Goal: Contribute content: Contribute content

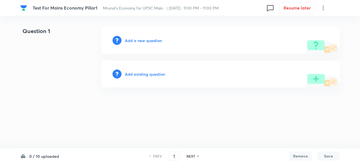
drag, startPoint x: 172, startPoint y: 124, endPoint x: 176, endPoint y: 127, distance: 4.4
click at [172, 115] on html "Test For Mains Economy Pillar1 Mrunal’s Economy for UPSC Main... | Sep 3, 2025 …" at bounding box center [180, 57] width 360 height 115
click at [151, 41] on h6 "Add a new question" at bounding box center [143, 41] width 37 height 6
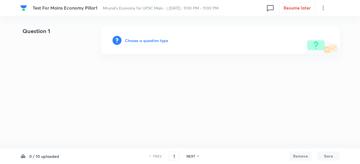
click at [151, 41] on h6 "Choose a question type" at bounding box center [146, 41] width 43 height 6
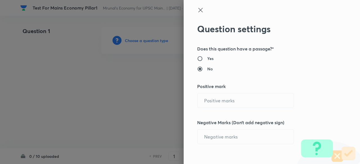
type input "1"
type input "0"
click at [214, 98] on input "1" at bounding box center [245, 101] width 96 height 14
type input "10"
click at [306, 92] on div "Question settings Does this question have a passage?* Yes No Positive mark 10 ​…" at bounding box center [272, 82] width 176 height 164
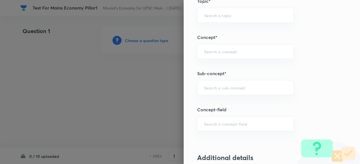
scroll to position [253, 0]
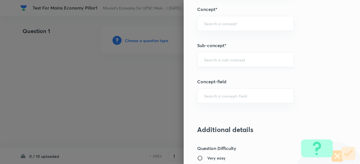
click at [239, 59] on input "text" at bounding box center [245, 59] width 83 height 5
click at [242, 62] on div "a ​" at bounding box center [245, 59] width 97 height 15
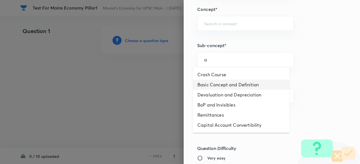
click at [244, 85] on li "Basic Concept and Definition" at bounding box center [241, 85] width 96 height 10
type input "Basic Concept and Definition"
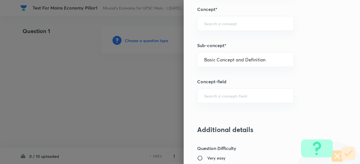
type input "Indian Economy"
type input "Balance of Payment"
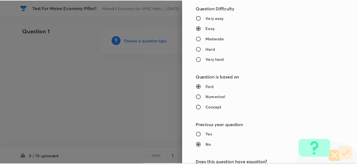
scroll to position [532, 0]
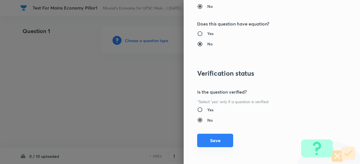
click at [219, 144] on button "Save" at bounding box center [215, 140] width 36 height 13
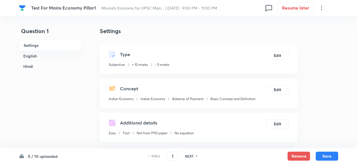
click at [62, 56] on h6 "English" at bounding box center [50, 56] width 63 height 10
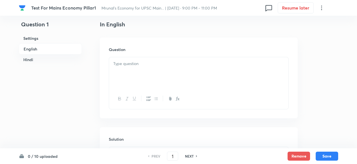
click at [207, 70] on div at bounding box center [198, 72] width 179 height 31
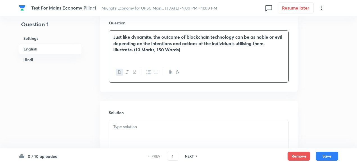
scroll to position [173, 0]
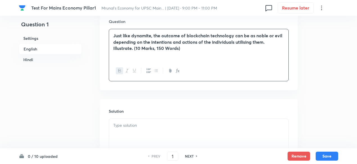
click at [141, 121] on div at bounding box center [198, 134] width 179 height 31
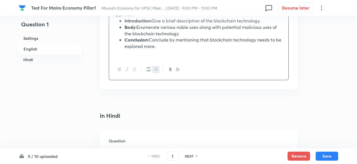
scroll to position [286, 0]
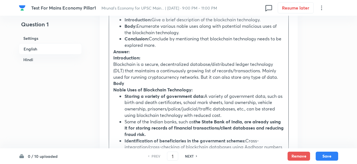
click at [120, 55] on p "Introduction:" at bounding box center [198, 58] width 171 height 6
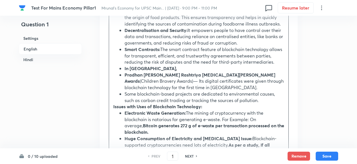
scroll to position [538, 0]
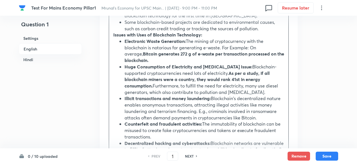
click at [113, 36] on div "Approach Introduction: Give a brief description of the blockchain technology. B…" at bounding box center [198, 0] width 179 height 492
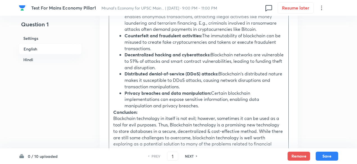
scroll to position [651, 0]
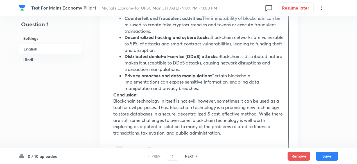
click at [114, 92] on strong "Conclusion:" at bounding box center [125, 95] width 24 height 6
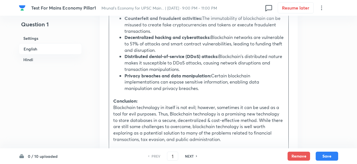
click at [43, 59] on h6 "Hindi" at bounding box center [50, 60] width 63 height 10
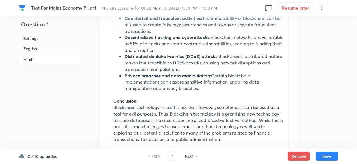
scroll to position [829, 0]
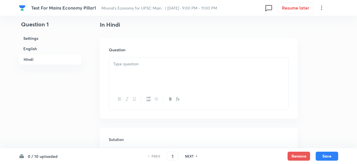
click at [131, 72] on div at bounding box center [198, 73] width 179 height 31
click at [147, 71] on div at bounding box center [198, 69] width 179 height 31
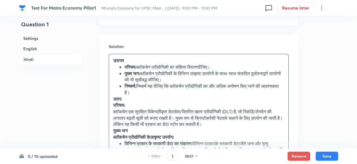
click at [132, 100] on p "उत्तर:" at bounding box center [198, 99] width 171 height 6
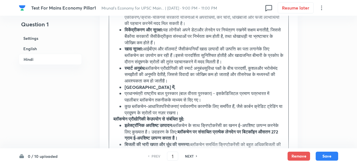
scroll to position [1175, 0]
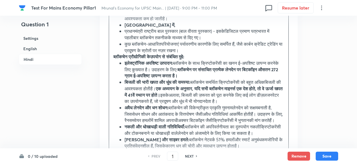
drag, startPoint x: 116, startPoint y: 67, endPoint x: 119, endPoint y: 72, distance: 5.2
click at [116, 60] on strong "ब्लॉकचेन प्रौद्योगिकी केउपयोग से संबंधित मुद्दे:" at bounding box center [148, 57] width 71 height 6
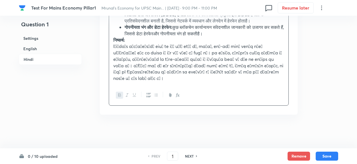
scroll to position [1344, 0]
click at [113, 43] on strong "निष्कर्ष:" at bounding box center [119, 40] width 12 height 6
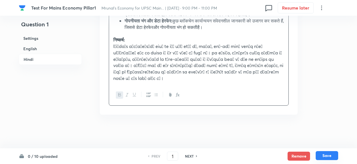
click at [331, 154] on button "Save" at bounding box center [327, 155] width 22 height 9
type input "2"
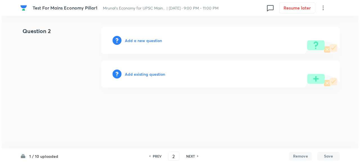
scroll to position [0, 0]
click at [158, 40] on h6 "Add a new question" at bounding box center [143, 41] width 37 height 6
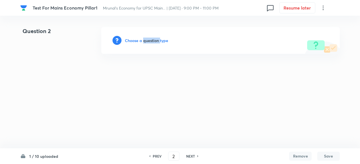
click at [158, 40] on h6 "Choose a question type" at bounding box center [146, 41] width 43 height 6
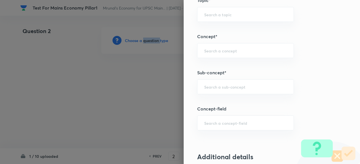
scroll to position [281, 0]
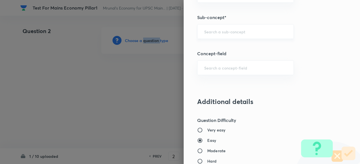
click at [243, 36] on div "​" at bounding box center [245, 31] width 97 height 15
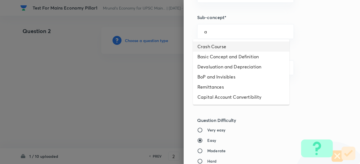
click at [236, 49] on li "Crash Course" at bounding box center [241, 47] width 96 height 10
type input "Crash Course"
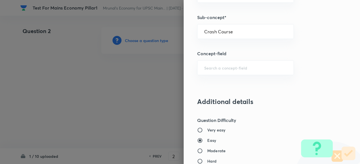
type input "Indian Economy"
type input "Crash Course"
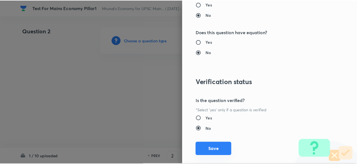
scroll to position [532, 0]
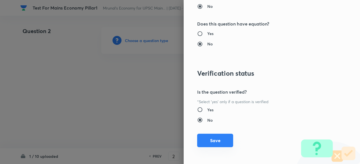
click at [219, 142] on button "Save" at bounding box center [215, 140] width 36 height 13
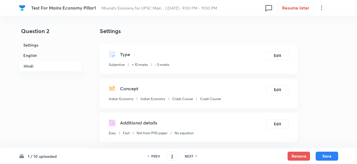
click at [54, 56] on h6 "English" at bounding box center [50, 55] width 63 height 10
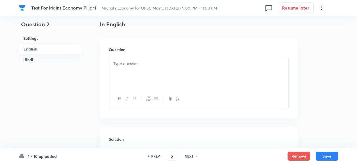
click at [141, 72] on div at bounding box center [198, 72] width 179 height 31
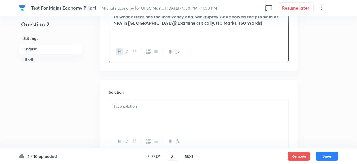
scroll to position [229, 0]
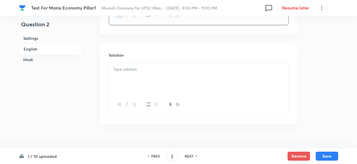
click at [145, 85] on div at bounding box center [198, 78] width 179 height 31
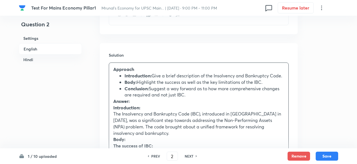
click at [117, 111] on strong "Introduction:" at bounding box center [126, 108] width 27 height 6
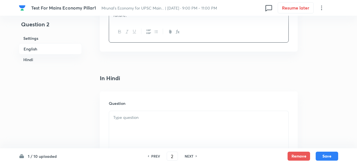
scroll to position [643, 0]
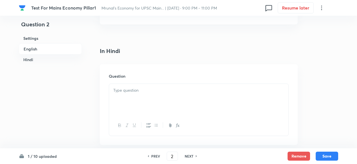
click at [147, 92] on div at bounding box center [198, 99] width 179 height 31
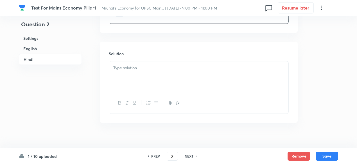
click at [152, 80] on div at bounding box center [198, 77] width 179 height 31
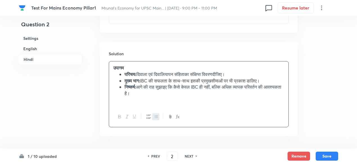
click at [223, 71] on li "परिचय: दिवाला एवं दिवालियापन संहिताका संक्षिप्त विवरणदीजिए।" at bounding box center [205, 74] width 160 height 6
click at [155, 157] on h6 "PREV" at bounding box center [155, 156] width 9 height 5
type input "1"
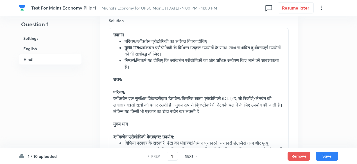
scroll to position [952, 0]
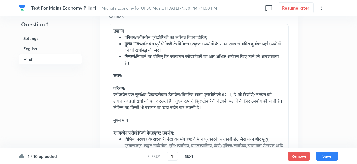
click at [207, 36] on li "परिचय: ब्लॉकचेन प्रौद्योगिकी का संक्षिप्त विवरणदीजिए।" at bounding box center [205, 37] width 160 height 6
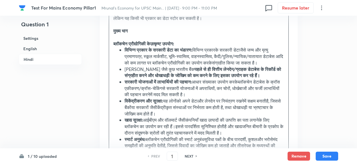
scroll to position [1065, 0]
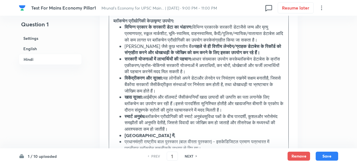
click at [193, 51] on strong "पहले से ही वित्तीय लेनदेन/ग्राहक डेटाबेस के रिकॉर्ड को संग्रहीत करने और धोखाधड़…" at bounding box center [203, 49] width 157 height 12
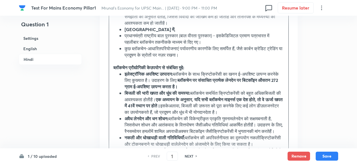
scroll to position [1177, 0]
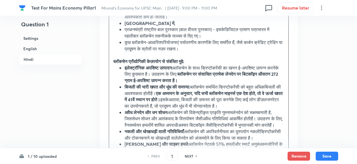
click at [154, 64] on strong "ब्लॉकचेन प्रौद्योगिकी केउपयोग से संबंधित मुद्दे:" at bounding box center [148, 61] width 71 height 6
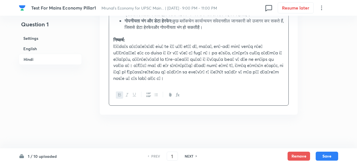
scroll to position [1364, 0]
click at [323, 156] on button "Save" at bounding box center [327, 155] width 22 height 9
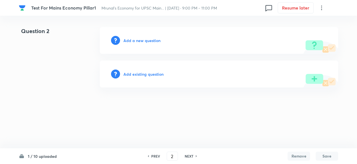
scroll to position [0, 0]
drag, startPoint x: 158, startPoint y: 156, endPoint x: 173, endPoint y: 150, distance: 16.5
click at [158, 156] on h6 "PREV" at bounding box center [157, 156] width 9 height 5
type input "1"
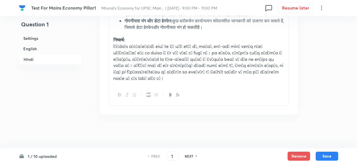
scroll to position [1364, 0]
click at [270, 49] on p at bounding box center [198, 62] width 171 height 38
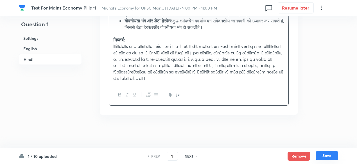
click at [324, 155] on button "Save" at bounding box center [327, 155] width 22 height 9
type input "2"
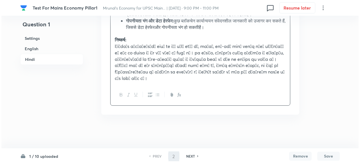
scroll to position [0, 0]
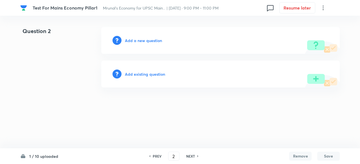
click at [152, 40] on h6 "Add a new question" at bounding box center [143, 41] width 37 height 6
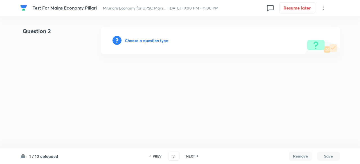
click at [157, 41] on h6 "Choose a question type" at bounding box center [146, 41] width 43 height 6
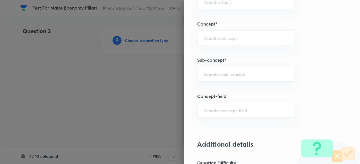
scroll to position [281, 0]
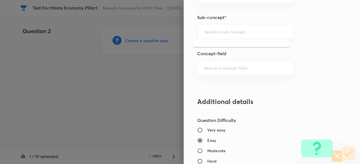
click at [239, 32] on input "text" at bounding box center [245, 31] width 83 height 5
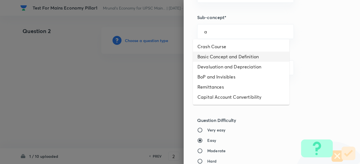
click at [235, 54] on li "Basic Concept and Definition" at bounding box center [241, 57] width 96 height 10
type input "Basic Concept and Definition"
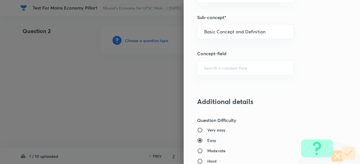
type input "Indian Economy"
type input "Balance of Payment"
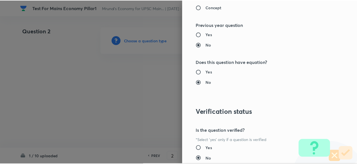
scroll to position [532, 0]
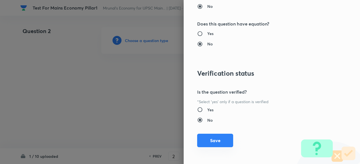
click at [222, 143] on button "Save" at bounding box center [215, 140] width 36 height 13
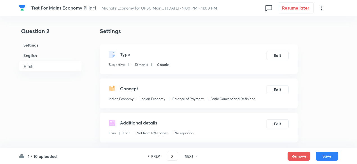
click at [53, 53] on h6 "English" at bounding box center [50, 55] width 63 height 10
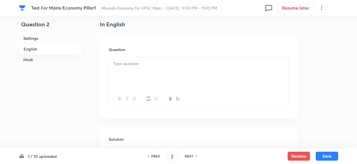
click at [137, 60] on div at bounding box center [198, 72] width 179 height 31
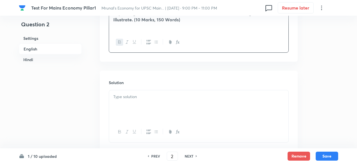
scroll to position [257, 0]
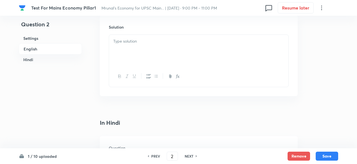
click at [142, 65] on div at bounding box center [198, 50] width 179 height 31
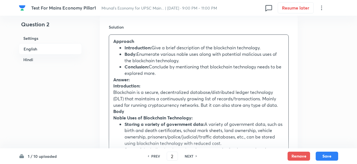
click at [119, 82] on strong "Answer:" at bounding box center [121, 80] width 16 height 6
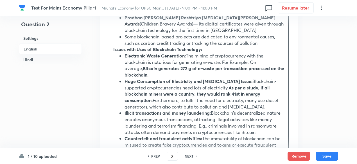
scroll to position [510, 0]
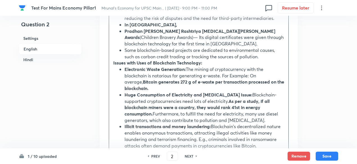
click at [113, 65] on strong "Issues with Uses of Blockchain Technology:" at bounding box center [157, 63] width 89 height 6
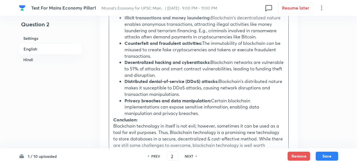
scroll to position [679, 0]
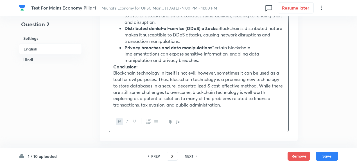
click at [116, 67] on strong "Conclusion:" at bounding box center [125, 67] width 24 height 6
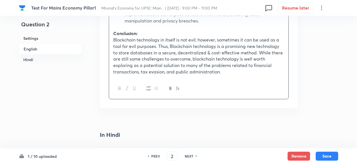
scroll to position [820, 0]
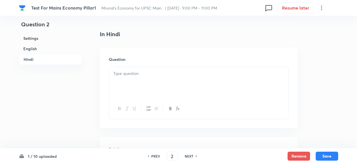
click at [147, 86] on div at bounding box center [198, 82] width 179 height 31
click at [158, 60] on p at bounding box center [198, 61] width 171 height 6
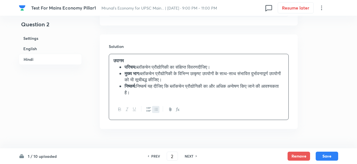
click at [208, 65] on li "परिचय: ब्लॉकचेन प्रौद्योगिकी का संक्षिप्त विवरणदीजिए।" at bounding box center [205, 67] width 160 height 6
click at [173, 91] on li "निष्कर्ष: निष्कर्ष यह दीजिए कि ब्लॉकचेन प्रौद्योगिकी का और अधिक अन्वेषण किए जान…" at bounding box center [205, 89] width 160 height 13
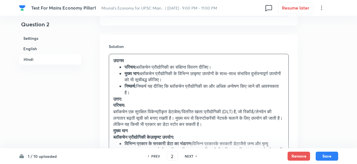
click at [144, 101] on p "उत्तर:" at bounding box center [198, 99] width 171 height 6
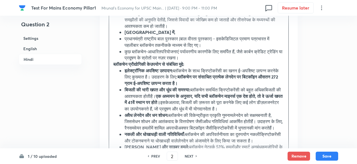
scroll to position [1175, 0]
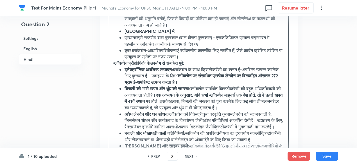
click at [113, 74] on div "उपागम परिचय: ब्लॉकचेन प्रौद्योगिकी का संक्षिप्त विवरण दीजिए। मुख्य भाग: ब्लॉकचे…" at bounding box center [198, 15] width 179 height 428
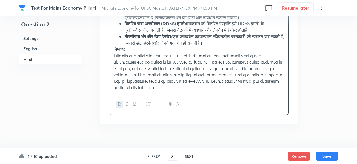
scroll to position [1344, 0]
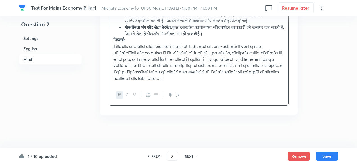
click at [115, 43] on strong "निष्कर्ष:" at bounding box center [119, 40] width 12 height 6
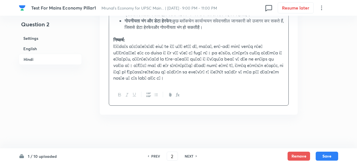
click at [270, 73] on p at bounding box center [198, 62] width 171 height 38
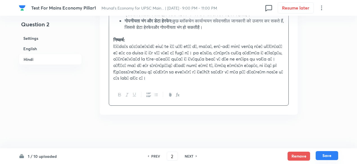
click at [329, 157] on button "Save" at bounding box center [327, 155] width 22 height 9
type input "3"
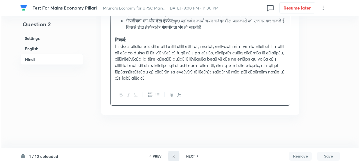
scroll to position [0, 0]
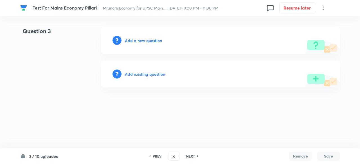
click at [151, 41] on h6 "Add a new question" at bounding box center [143, 41] width 37 height 6
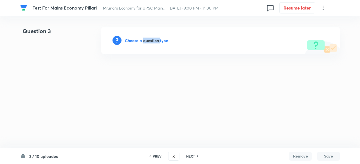
click at [151, 41] on h6 "Choose a question type" at bounding box center [146, 41] width 43 height 6
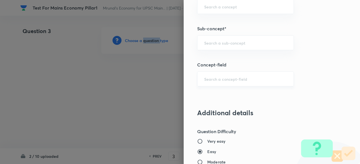
scroll to position [281, 0]
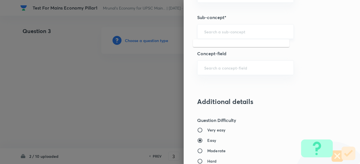
click at [242, 31] on input "text" at bounding box center [245, 31] width 83 height 5
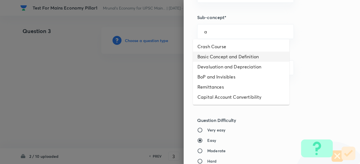
click at [230, 56] on li "Basic Concept and Definition" at bounding box center [241, 57] width 96 height 10
type input "Basic Concept and Definition"
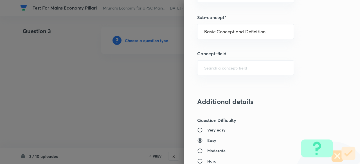
type input "Indian Economy"
type input "Balance of Payment"
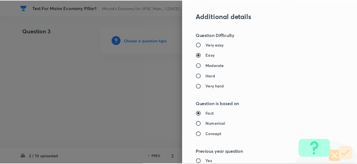
scroll to position [532, 0]
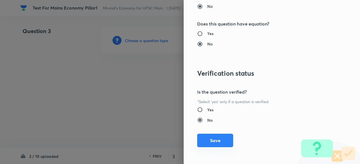
click at [215, 136] on button "Save" at bounding box center [215, 140] width 36 height 13
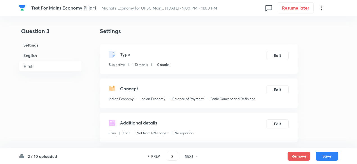
click at [53, 54] on h6 "English" at bounding box center [50, 55] width 63 height 10
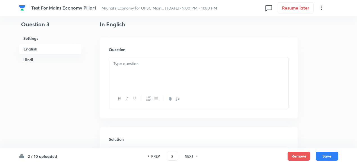
click at [127, 60] on div at bounding box center [198, 72] width 179 height 31
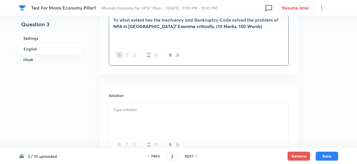
scroll to position [229, 0]
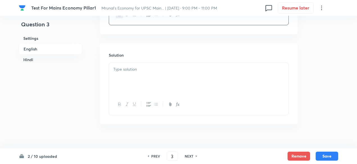
click at [139, 82] on div at bounding box center [198, 78] width 179 height 31
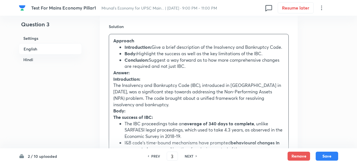
scroll to position [286, 0]
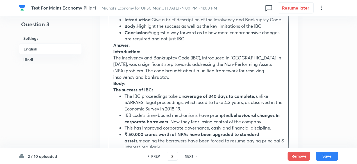
click at [113, 55] on div "Approach Introduction: Give a brief description of the Insolvency and Bankruptc…" at bounding box center [198, 163] width 179 height 313
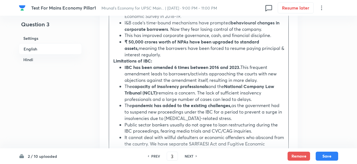
scroll to position [426, 0]
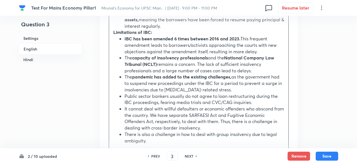
click at [114, 36] on ul "IBC has been amended 6 times between 2016 and 2023. This frequent amendment lea…" at bounding box center [198, 90] width 171 height 108
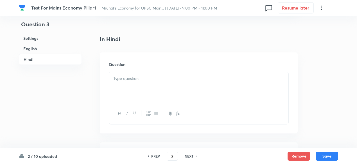
scroll to position [651, 0]
click at [151, 79] on div at bounding box center [198, 85] width 179 height 31
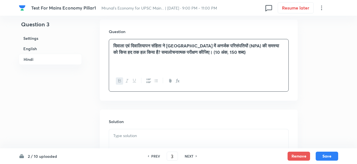
scroll to position [735, 0]
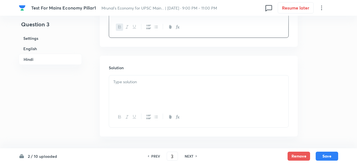
click at [145, 87] on div at bounding box center [198, 91] width 179 height 31
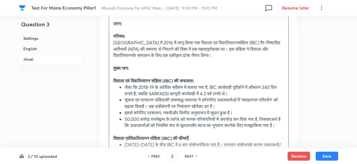
scroll to position [813, 0]
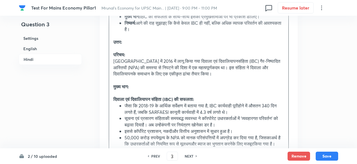
click at [141, 39] on p "उत्तर:" at bounding box center [198, 42] width 171 height 6
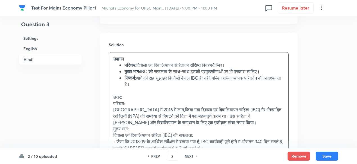
scroll to position [769, 0]
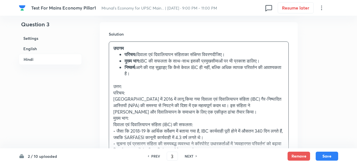
click at [123, 83] on p "उत्तर:" at bounding box center [198, 86] width 171 height 6
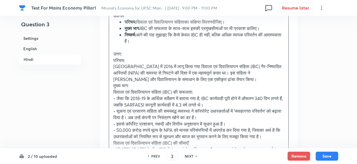
scroll to position [881, 0]
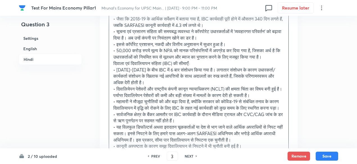
click at [195, 87] on p "• दिवालियेपन पेशेवरों और राष्ट्रीय कंपनी कानून न्यायाधिकरण (NCLT) की क्षमता चिं…" at bounding box center [198, 92] width 171 height 13
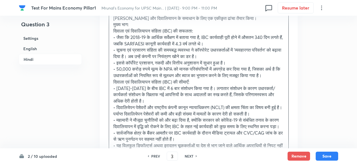
scroll to position [741, 0]
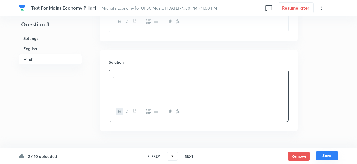
click at [327, 156] on button "Save" at bounding box center [327, 155] width 22 height 9
type input "4"
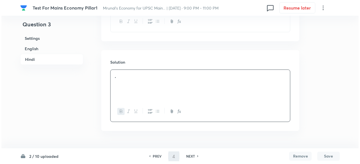
scroll to position [0, 0]
